Goal: Information Seeking & Learning: Learn about a topic

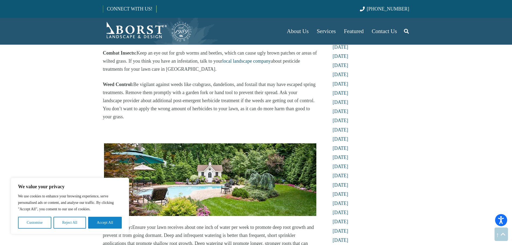
scroll to position [564, 0]
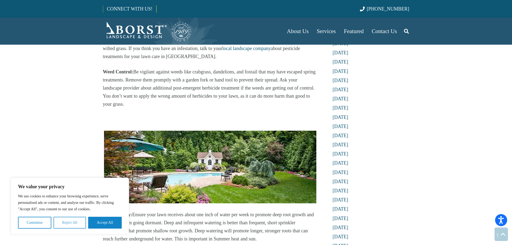
click at [74, 219] on button "Reject All" at bounding box center [69, 223] width 33 height 12
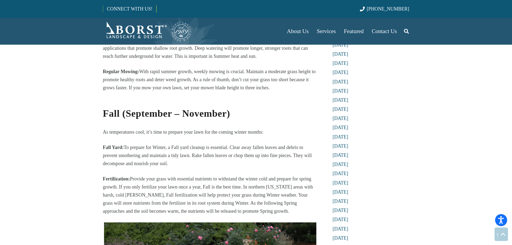
scroll to position [752, 0]
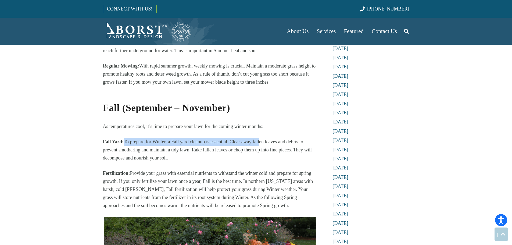
drag, startPoint x: 123, startPoint y: 118, endPoint x: 238, endPoint y: 122, distance: 115.1
click at [260, 138] on p "Fall Yard: To prepare for Winter, a Fall yard cleanup is essential. Clear away …" at bounding box center [210, 150] width 214 height 24
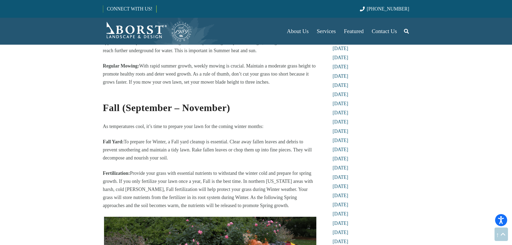
click at [146, 144] on div "Year-Round Lawn Care for NJ Residents Ensuring a vibrant and healthy lawn deman…" at bounding box center [210, 29] width 214 height 1262
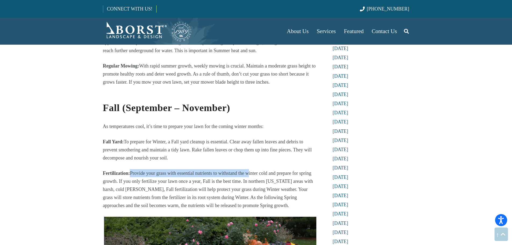
drag, startPoint x: 129, startPoint y: 150, endPoint x: 246, endPoint y: 150, distance: 116.9
click at [247, 169] on p "Fertilization: Provide your grass with essential nutrients to withstand the win…" at bounding box center [210, 189] width 214 height 40
click at [240, 169] on p "Fertilization: Provide your grass with essential nutrients to withstand the win…" at bounding box center [210, 189] width 214 height 40
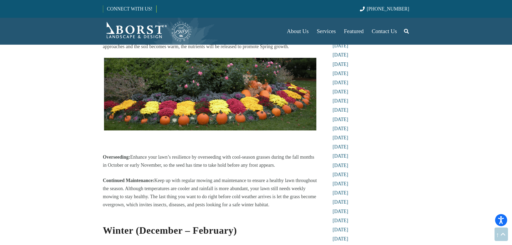
scroll to position [914, 0]
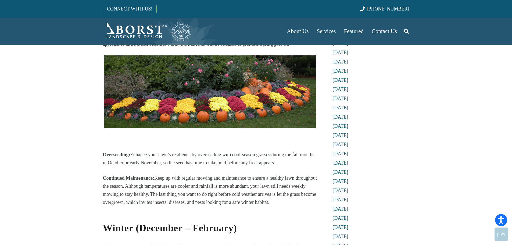
drag, startPoint x: 132, startPoint y: 132, endPoint x: 280, endPoint y: 142, distance: 147.8
click at [280, 150] on p "Overseeding: Enhance your lawn’s resilience by overseeding with cool-season gra…" at bounding box center [210, 158] width 214 height 16
click at [245, 150] on p "Overseeding: Enhance your lawn’s resilience by overseeding with cool-season gra…" at bounding box center [210, 158] width 214 height 16
drag, startPoint x: 155, startPoint y: 155, endPoint x: 215, endPoint y: 156, distance: 60.5
click at [215, 174] on p "Continued Maintenance: Keep up with regular mowing and maintenance to ensure a …" at bounding box center [210, 190] width 214 height 32
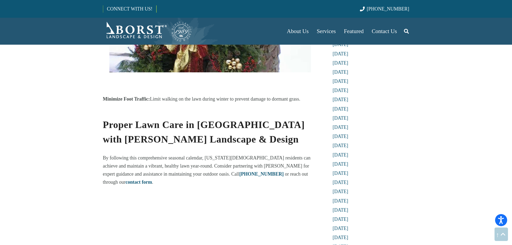
scroll to position [1236, 0]
